Goal: Find specific page/section: Find specific page/section

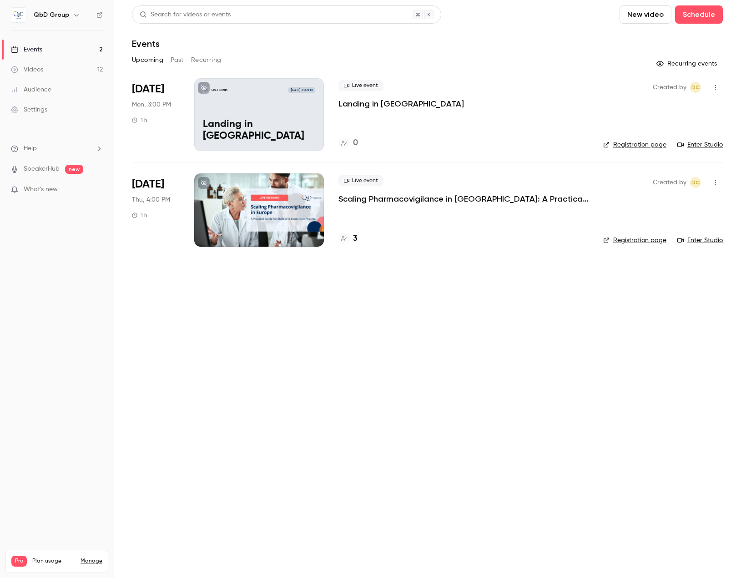
click at [54, 72] on link "Videos 12" at bounding box center [57, 70] width 114 height 20
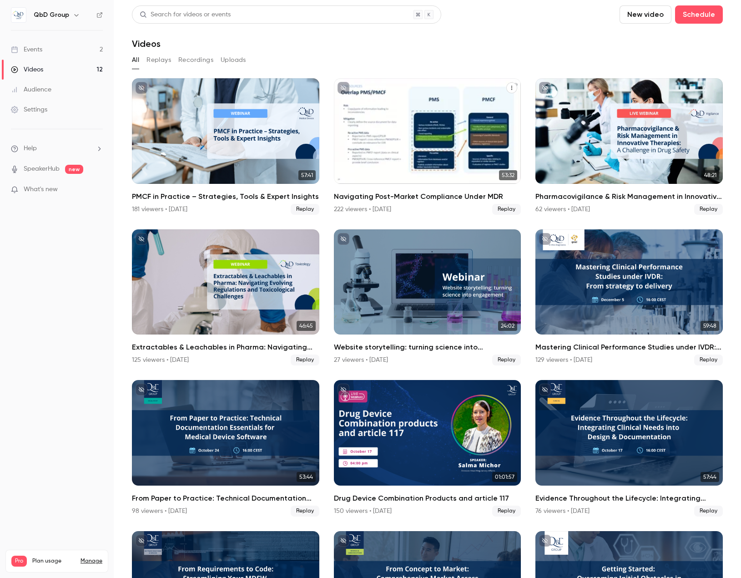
click at [422, 112] on div "Navigating Post-Market Compliance Under MDR" at bounding box center [427, 131] width 187 height 106
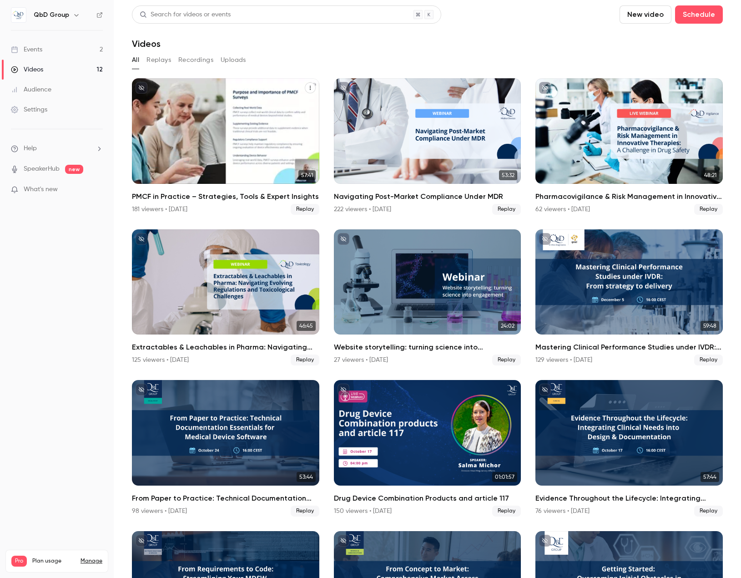
click at [226, 136] on div "PMCF in Practice – Strategies, Tools & Expert Insights" at bounding box center [225, 131] width 187 height 106
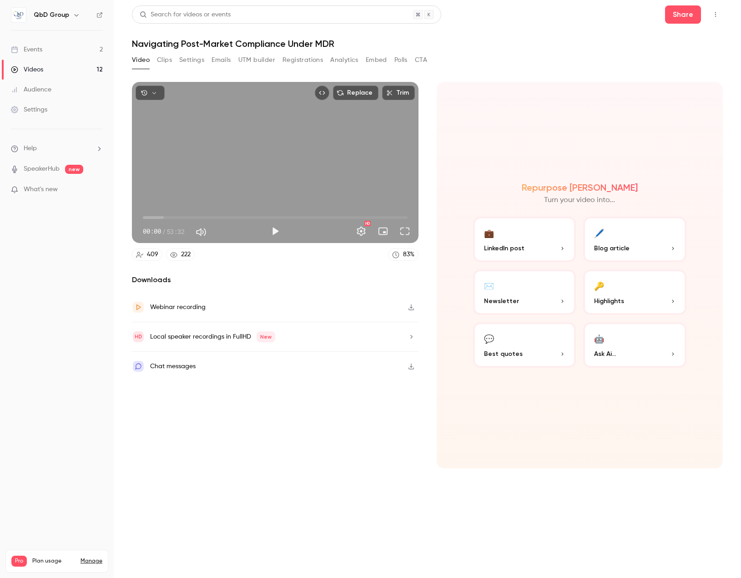
click at [67, 314] on nav "QbD Group Events 2 Videos 12 Audience Settings Help SpeakerHub new What's new P…" at bounding box center [57, 289] width 114 height 578
click at [295, 58] on button "Registrations" at bounding box center [303, 60] width 40 height 15
click at [309, 60] on button "Registrations" at bounding box center [303, 60] width 40 height 15
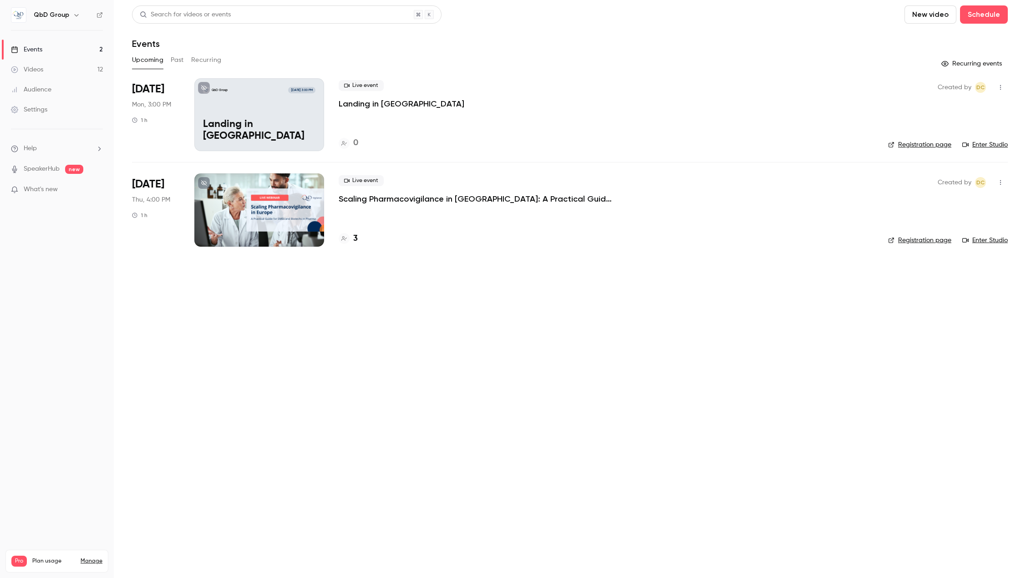
drag, startPoint x: 45, startPoint y: 66, endPoint x: 101, endPoint y: 69, distance: 56.1
click at [45, 66] on link "Videos 12" at bounding box center [57, 70] width 114 height 20
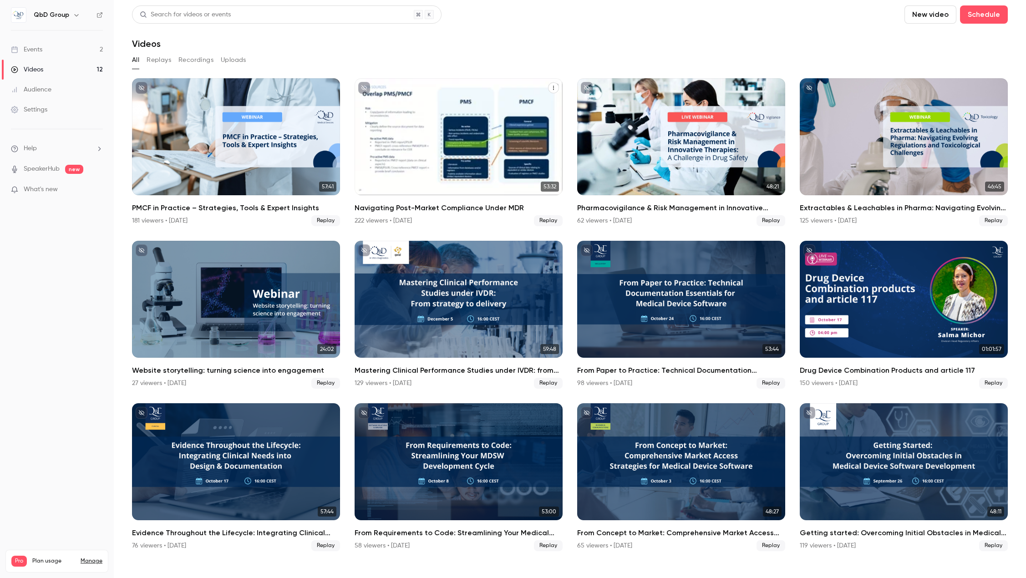
click at [485, 137] on div "Navigating Post-Market Compliance Under MDR" at bounding box center [458, 136] width 208 height 117
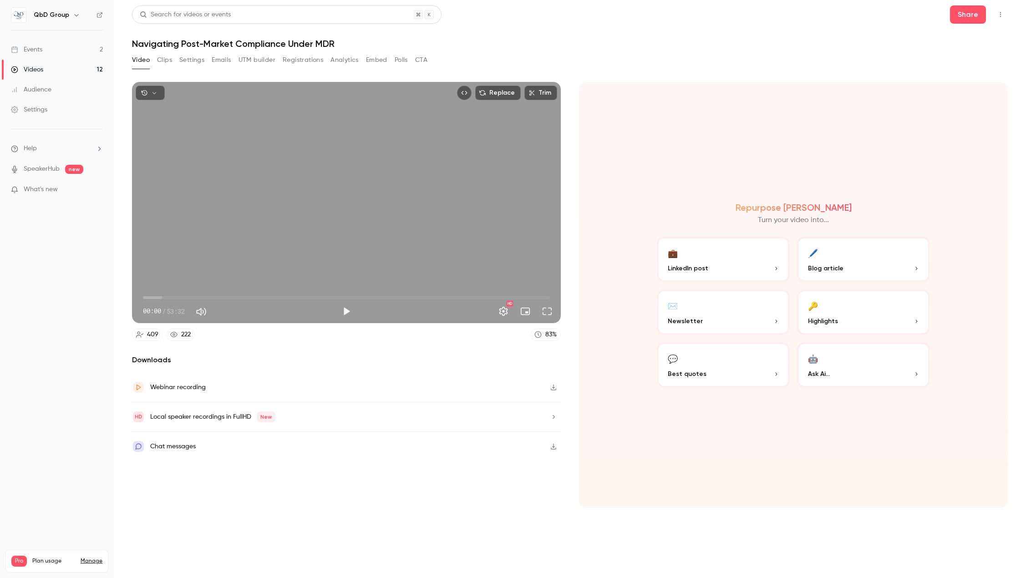
click at [396, 65] on button "Polls" at bounding box center [401, 60] width 13 height 15
